Goal: Task Accomplishment & Management: Manage account settings

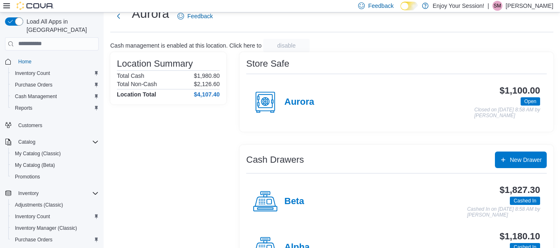
scroll to position [65, 0]
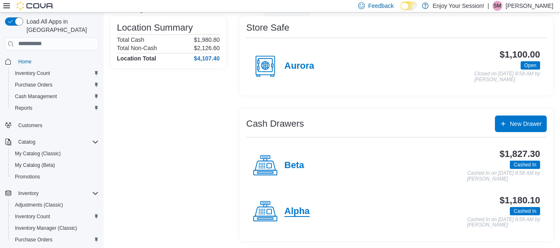
click at [295, 209] on h4 "Alpha" at bounding box center [296, 212] width 25 height 11
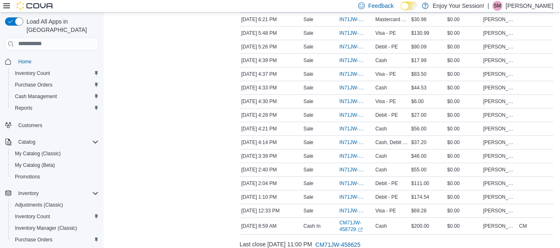
scroll to position [194, 0]
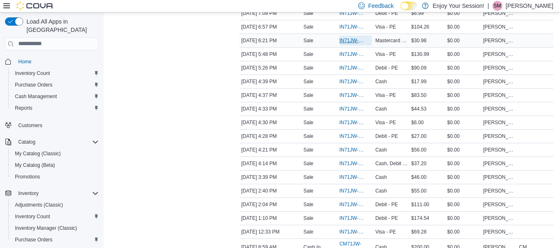
click at [352, 42] on span "IN71JW-7670153" at bounding box center [352, 40] width 24 height 7
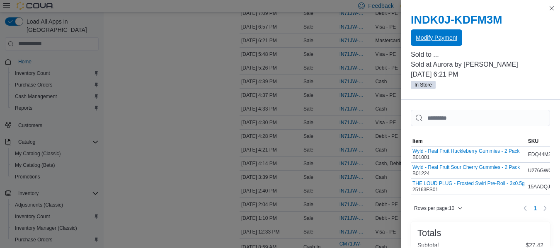
click at [424, 41] on span "Modify Payment" at bounding box center [436, 38] width 41 height 8
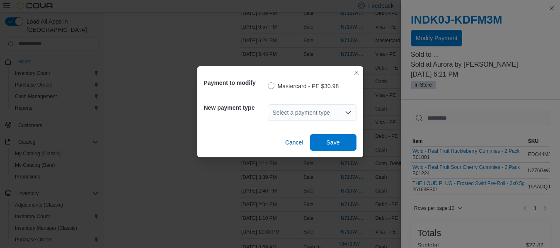
click at [319, 110] on div "Select a payment type" at bounding box center [312, 113] width 89 height 17
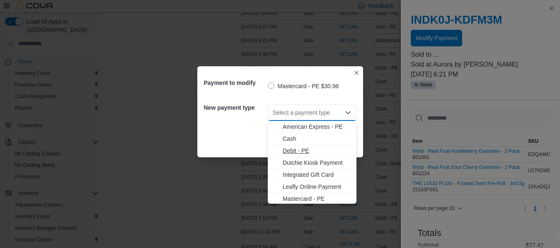
click at [299, 148] on span "Debit - PE" at bounding box center [317, 151] width 69 height 8
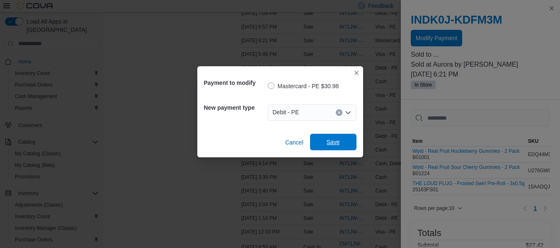
click at [327, 144] on span "Save" at bounding box center [333, 142] width 13 height 8
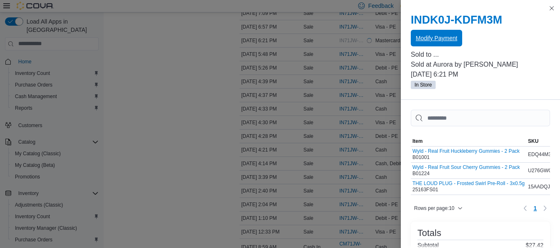
scroll to position [0, 0]
click at [551, 7] on button "Close this dialog" at bounding box center [552, 8] width 10 height 10
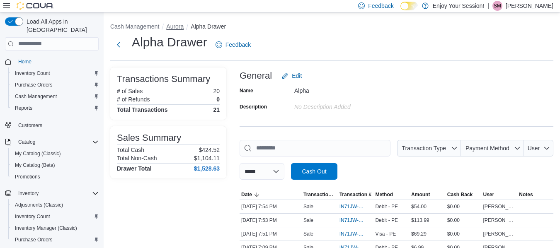
click at [175, 25] on button "Aurora" at bounding box center [174, 26] width 17 height 7
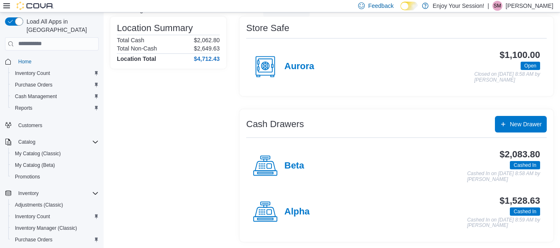
scroll to position [65, 0]
